Goal: Information Seeking & Learning: Find specific fact

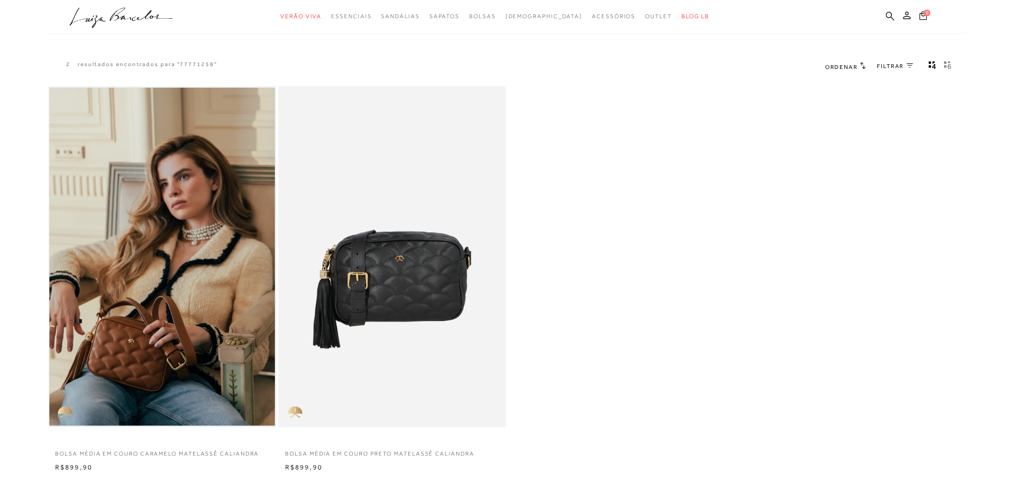
click at [166, 287] on img at bounding box center [162, 257] width 226 height 339
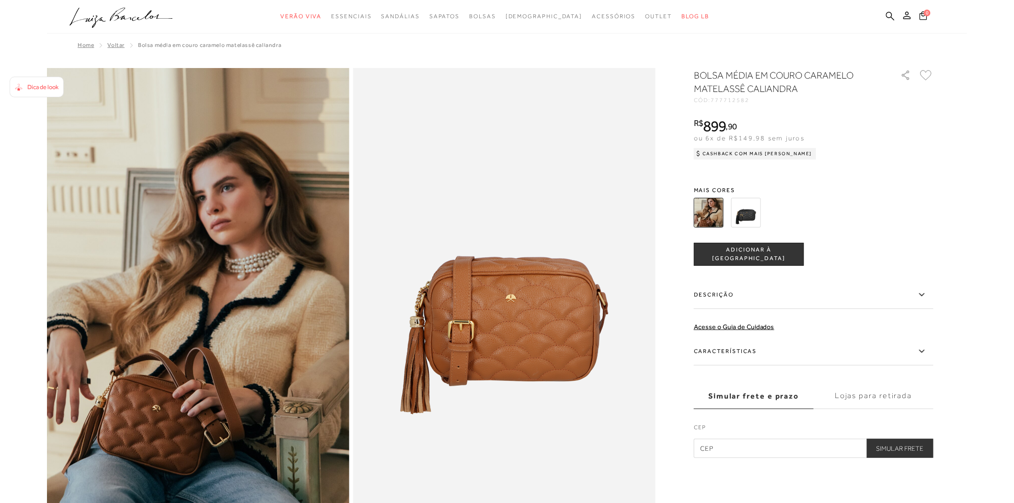
click at [746, 212] on img at bounding box center [746, 213] width 30 height 30
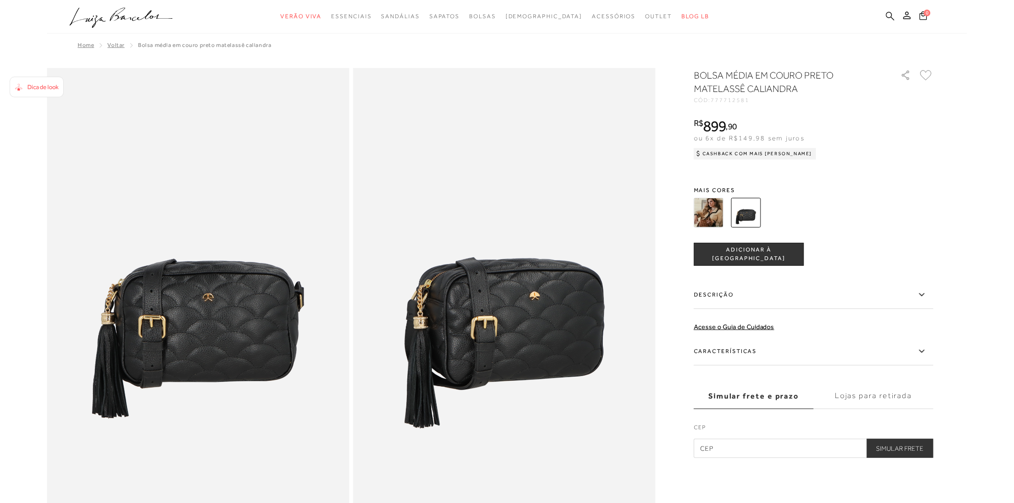
click at [888, 17] on icon at bounding box center [890, 15] width 9 height 9
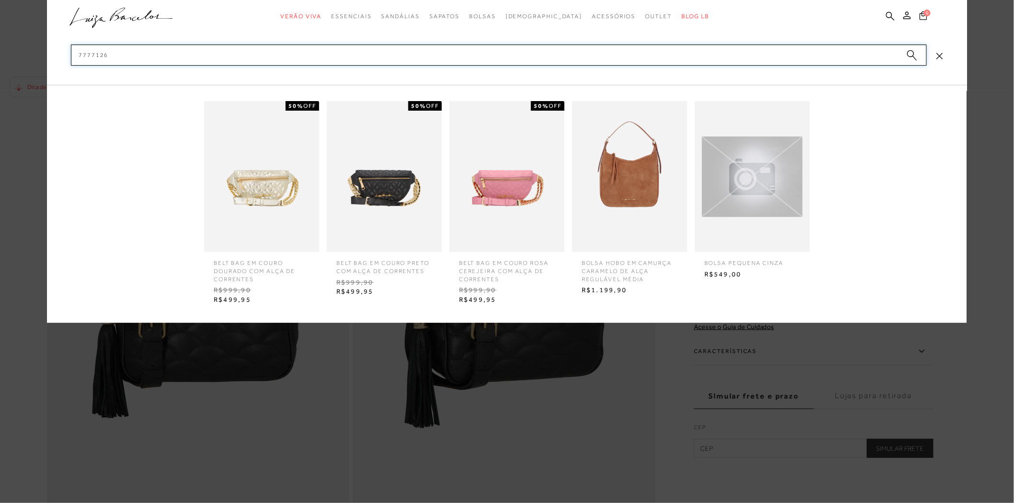
type input "77771262"
